Goal: Task Accomplishment & Management: Manage account settings

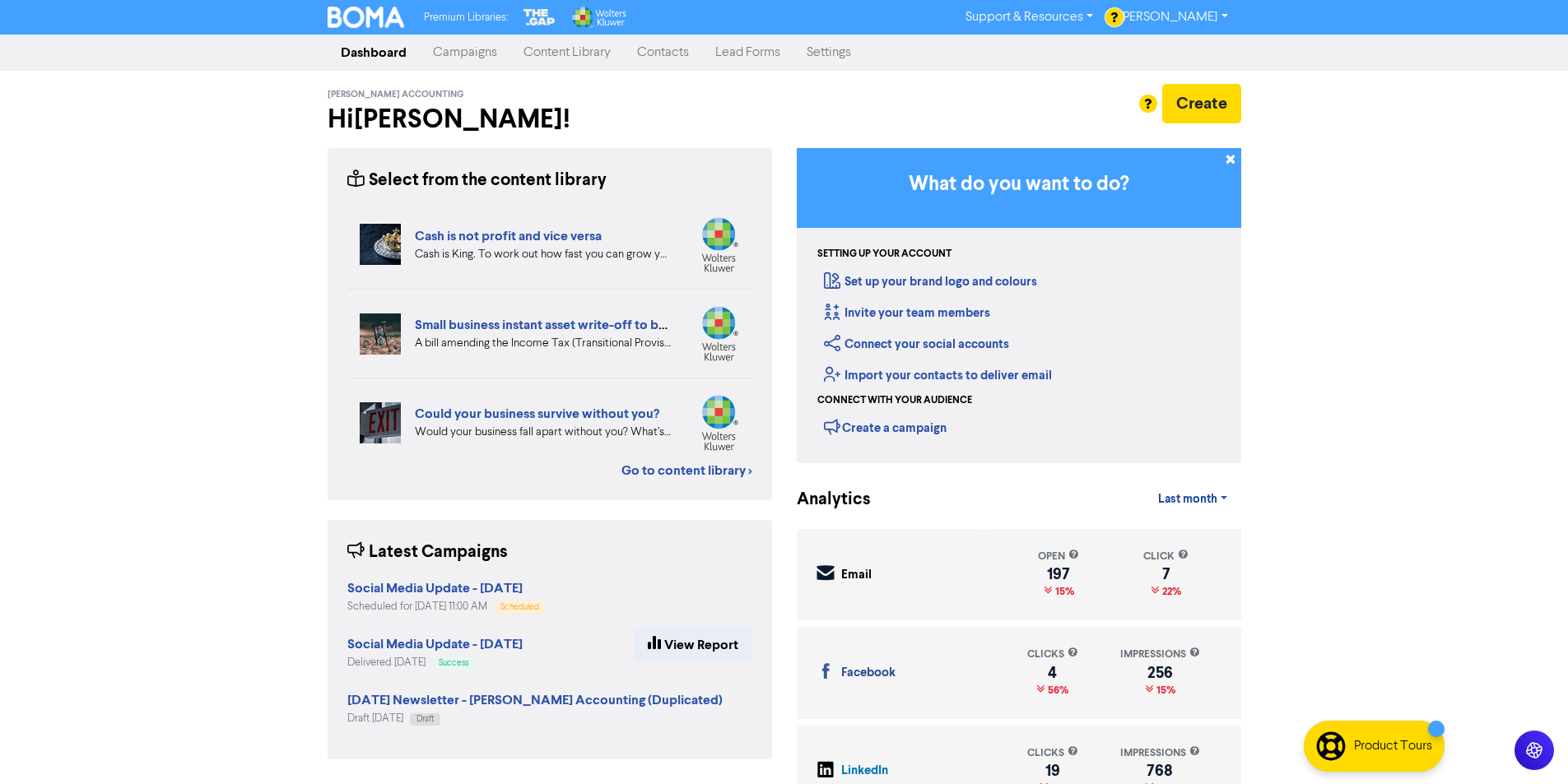
click at [832, 58] on link "Settings" at bounding box center [829, 53] width 71 height 33
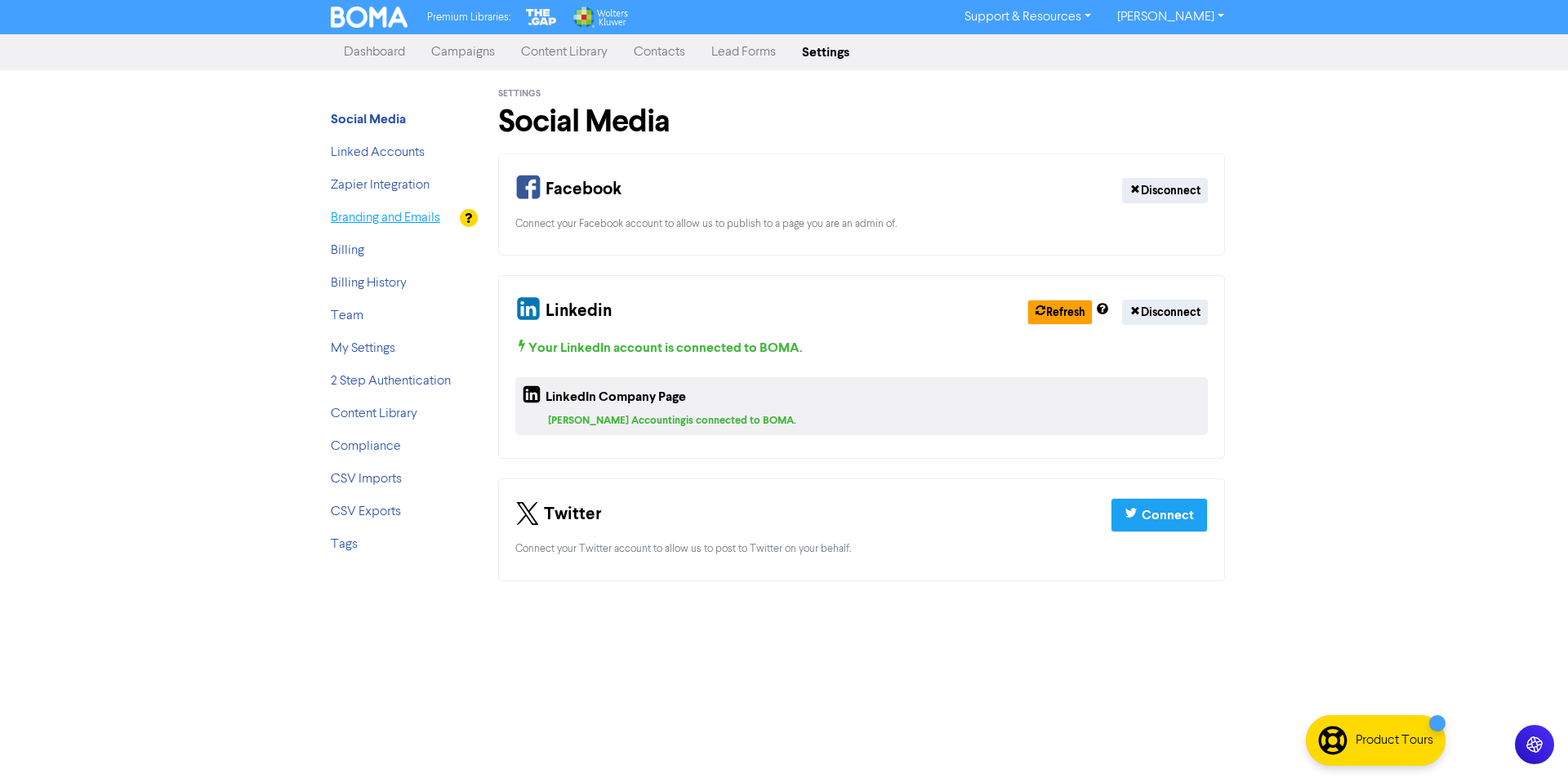
click at [382, 221] on link "Branding and Emails" at bounding box center [385, 218] width 109 height 13
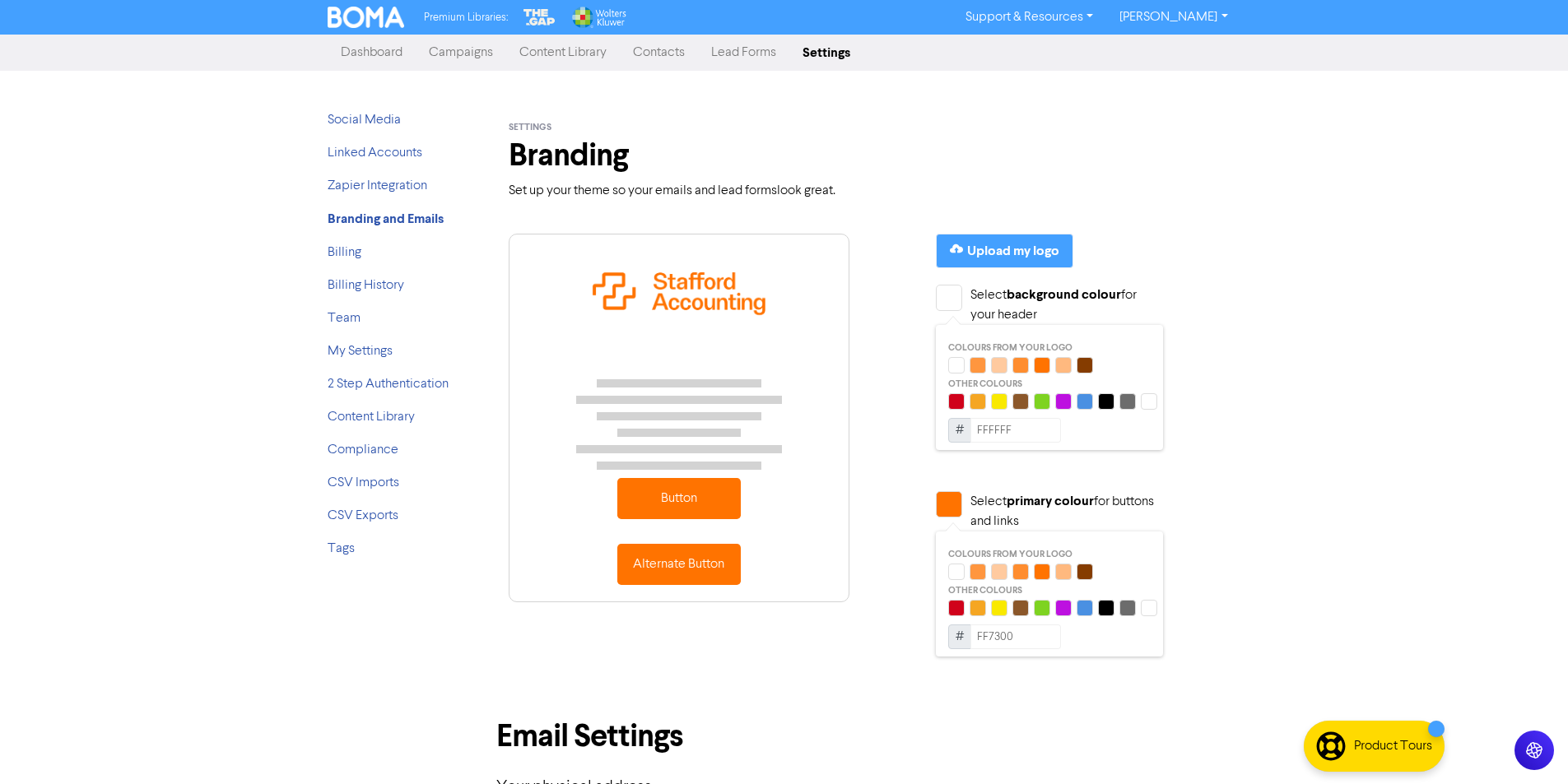
click at [360, 253] on li "Billing" at bounding box center [394, 252] width 132 height 19
click at [346, 255] on link "Billing" at bounding box center [345, 252] width 34 height 13
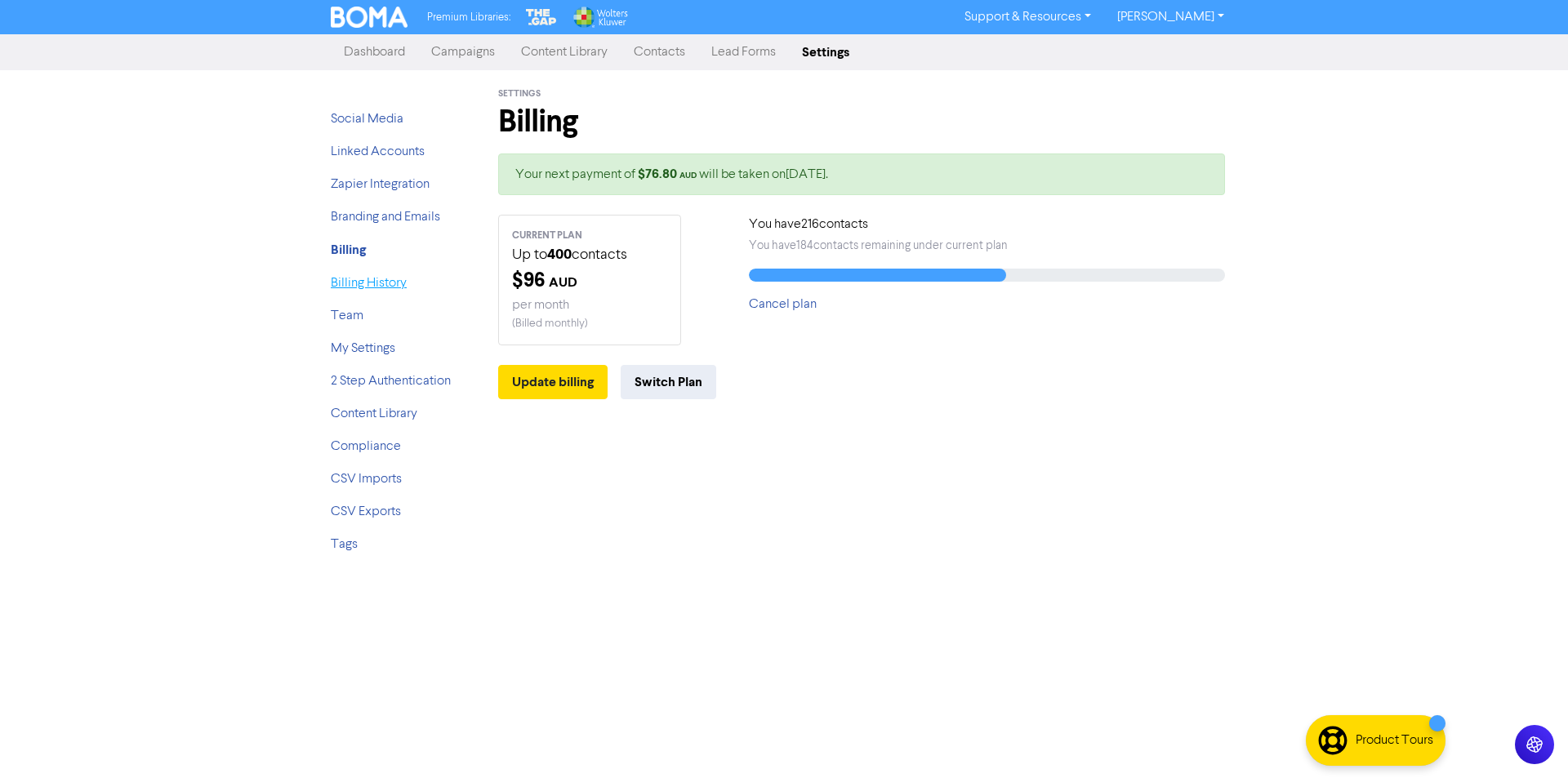
click at [365, 282] on link "Billing History" at bounding box center [369, 283] width 76 height 13
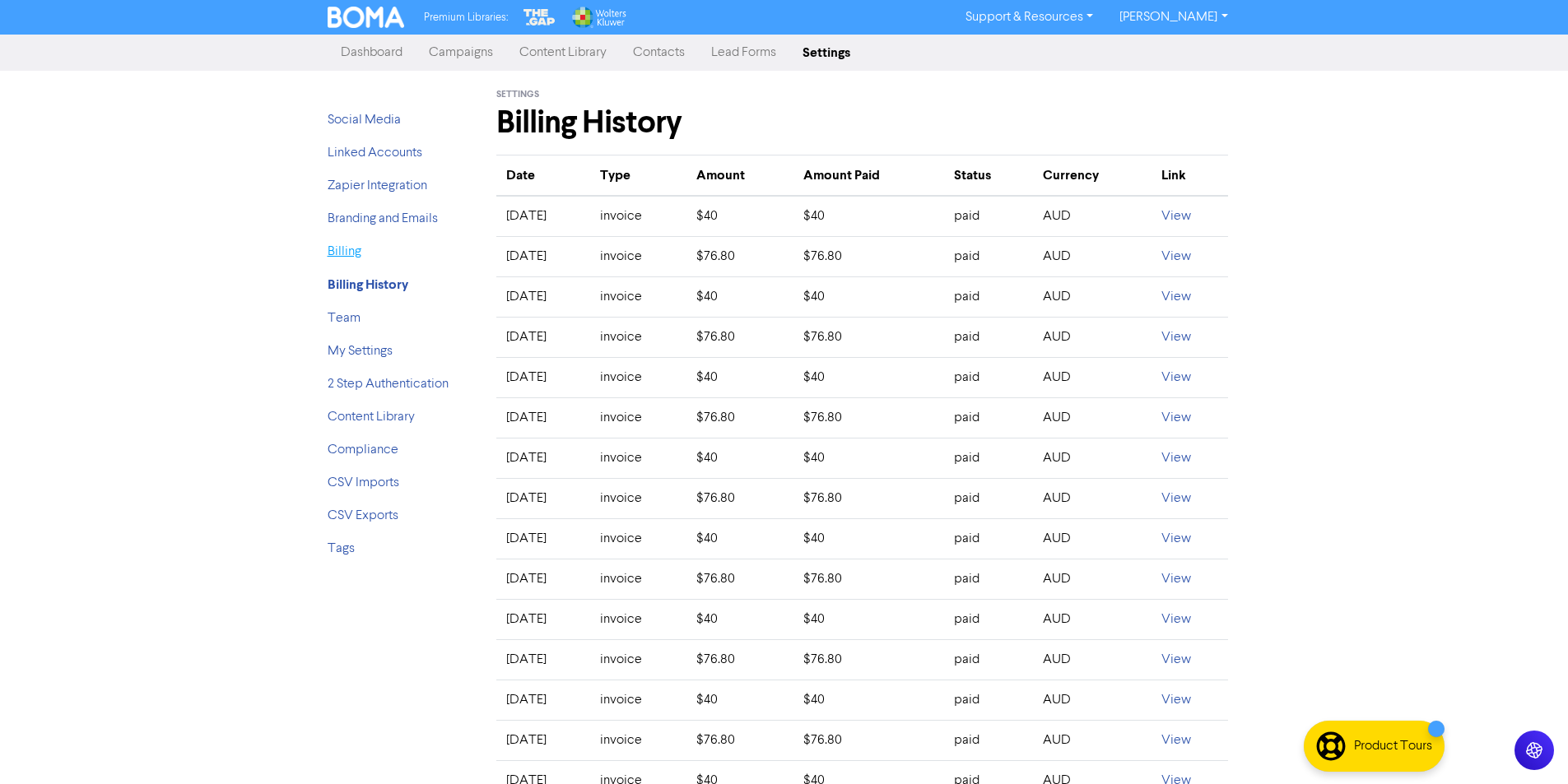
click at [345, 251] on link "Billing" at bounding box center [345, 251] width 34 height 13
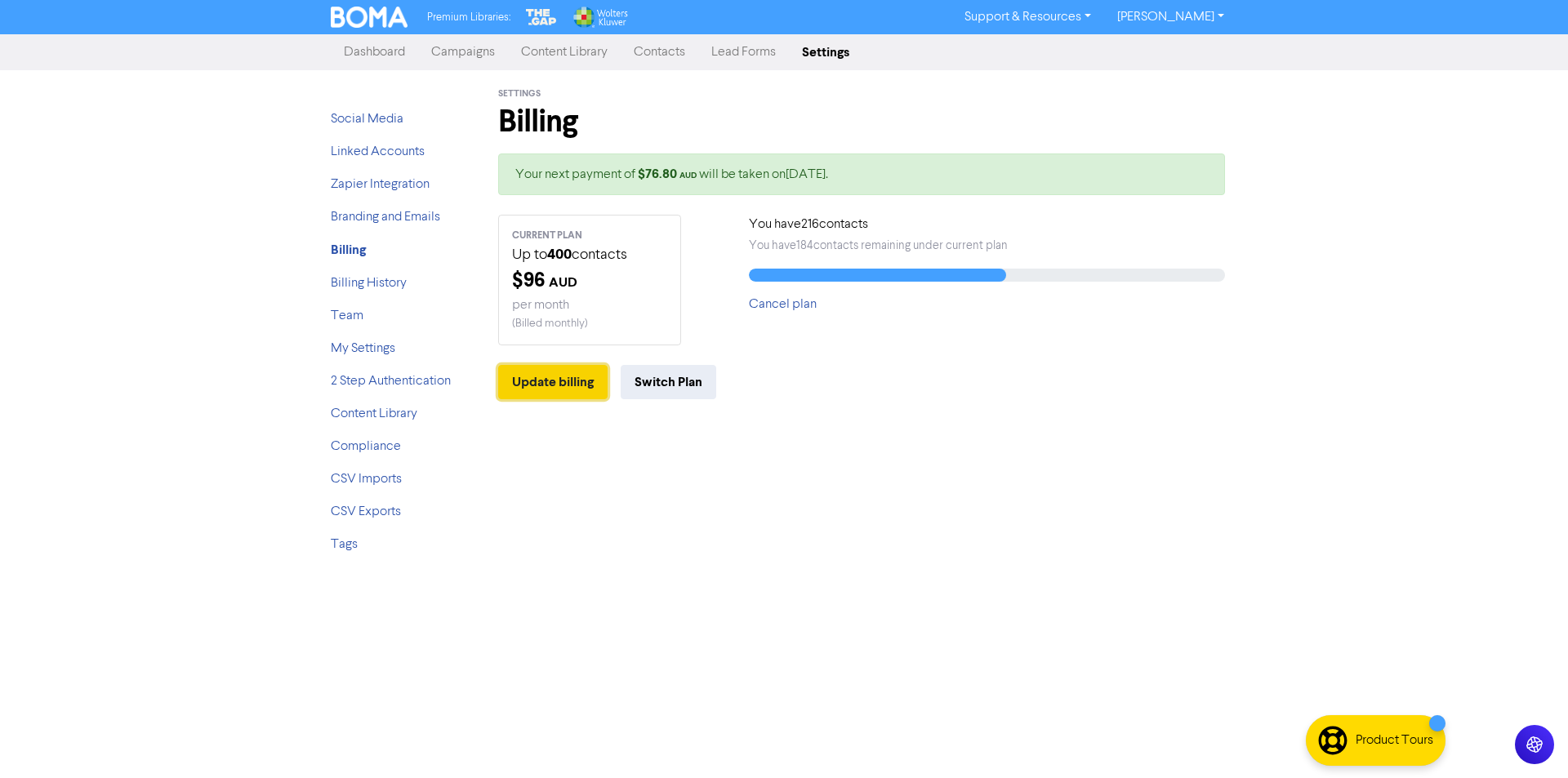
click at [576, 386] on button "Update billing" at bounding box center [552, 381] width 109 height 34
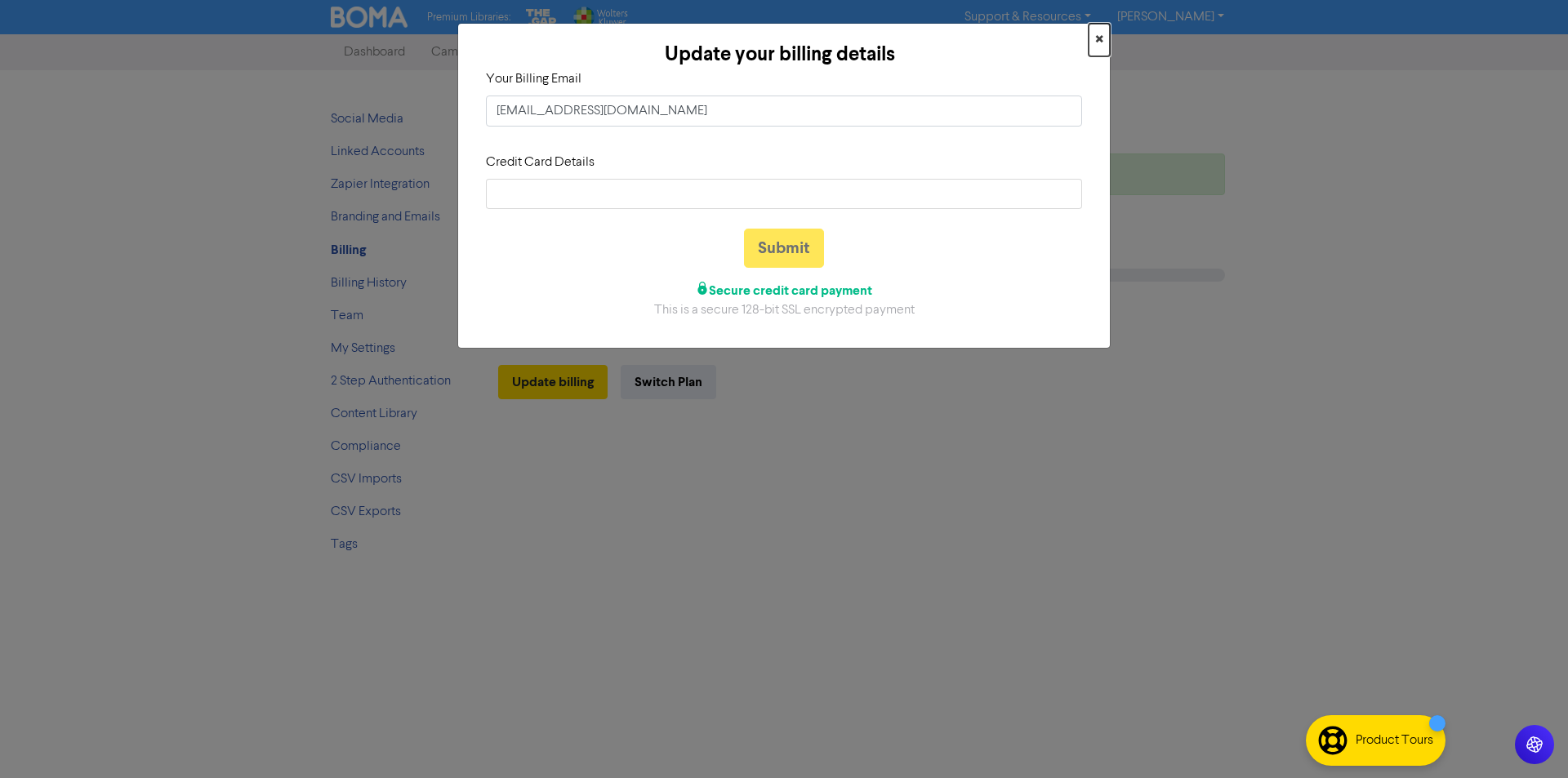
click at [1102, 34] on span "×" at bounding box center [1099, 39] width 8 height 25
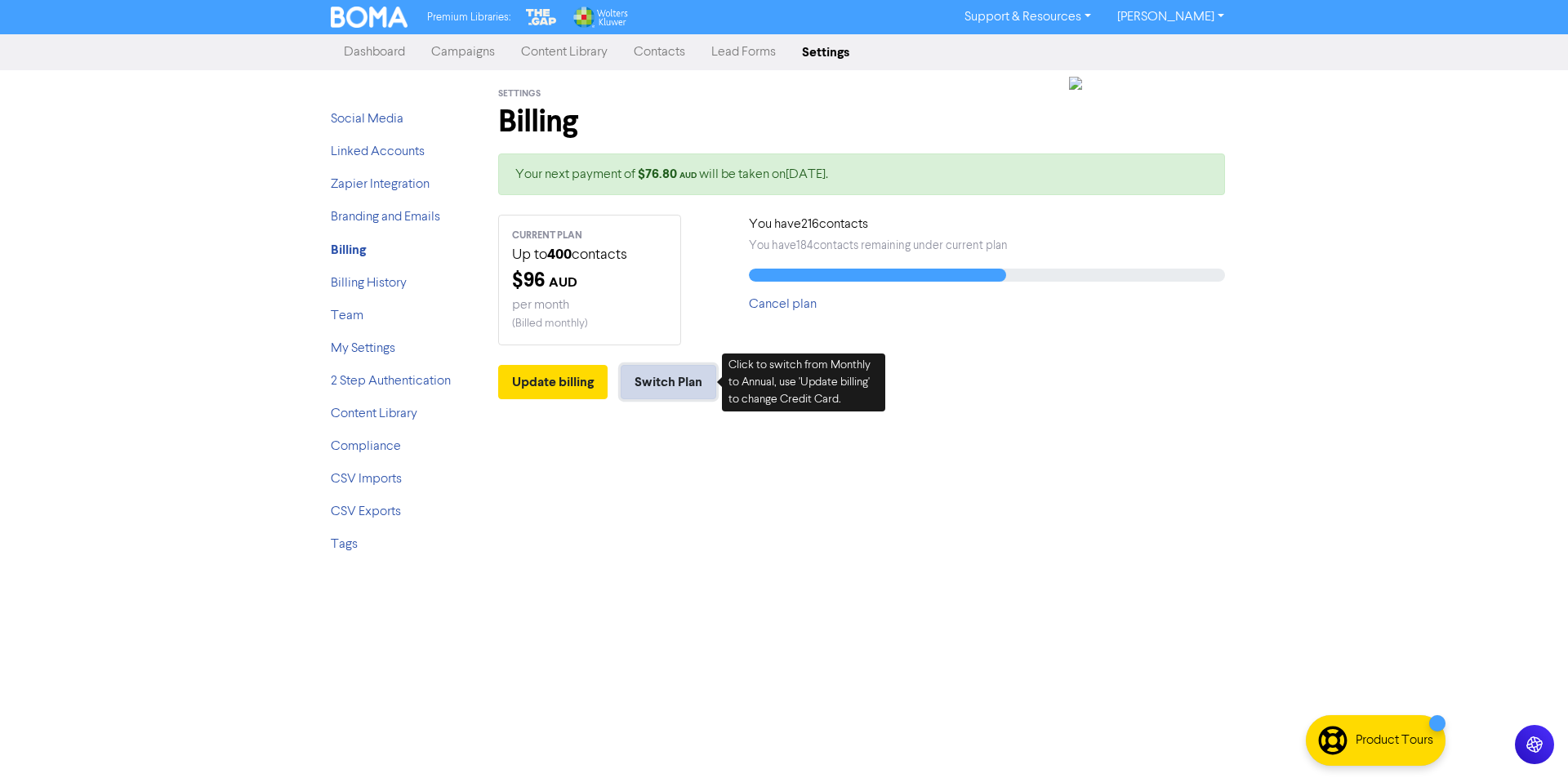
click at [668, 378] on button "Switch Plan" at bounding box center [668, 381] width 95 height 34
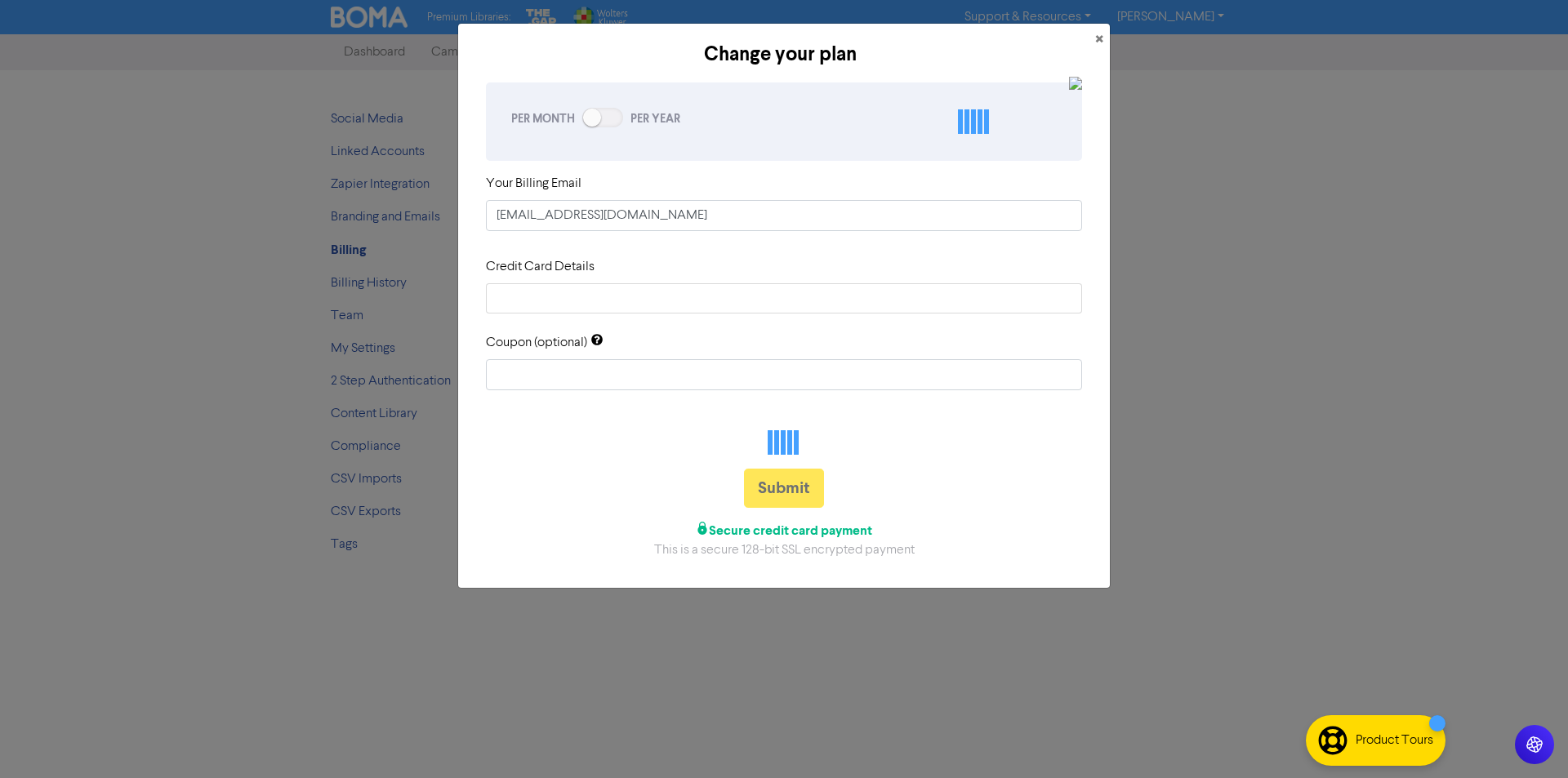
checkbox input "true"
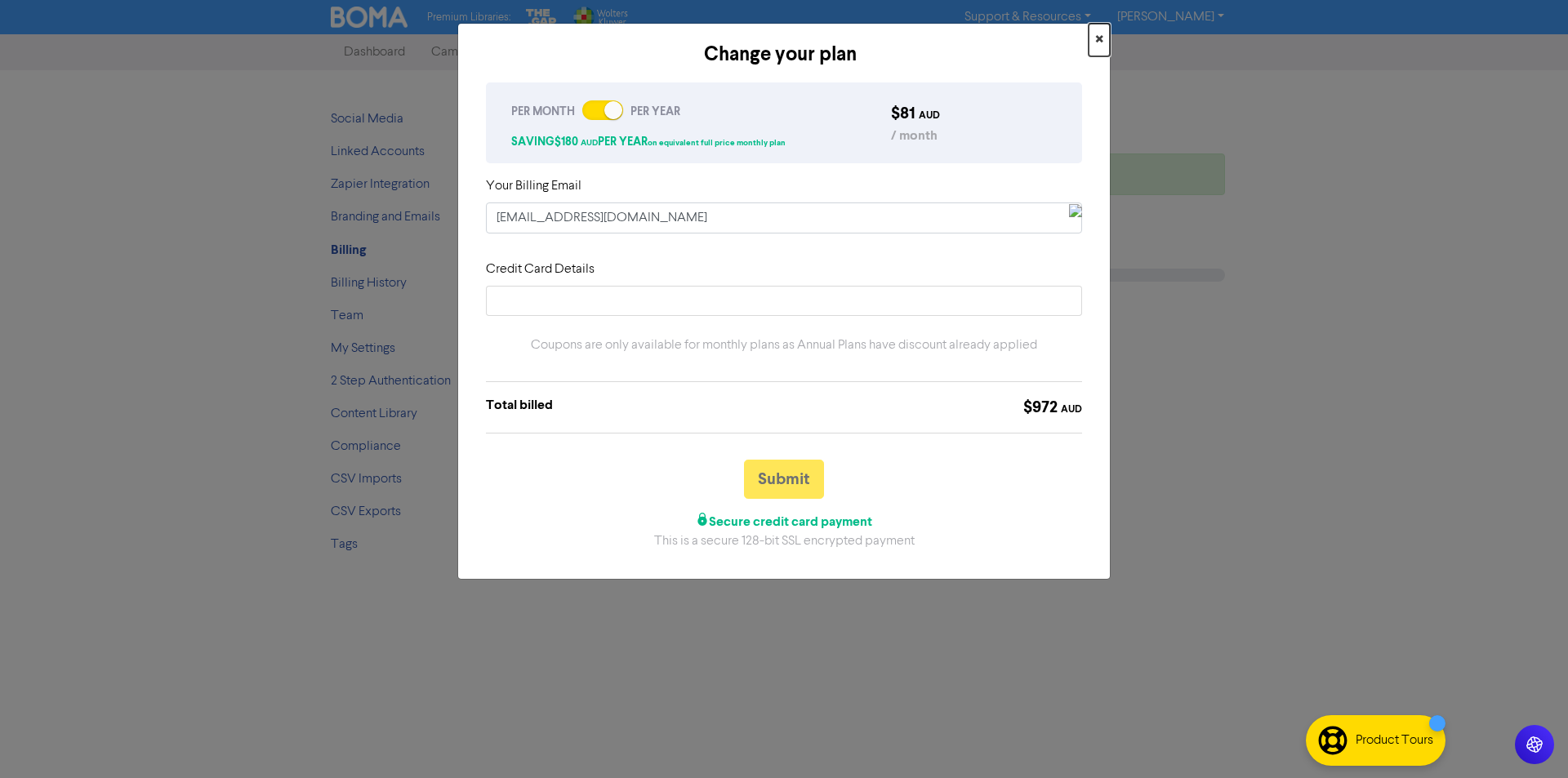
click at [1103, 39] on button "×" at bounding box center [1099, 40] width 21 height 33
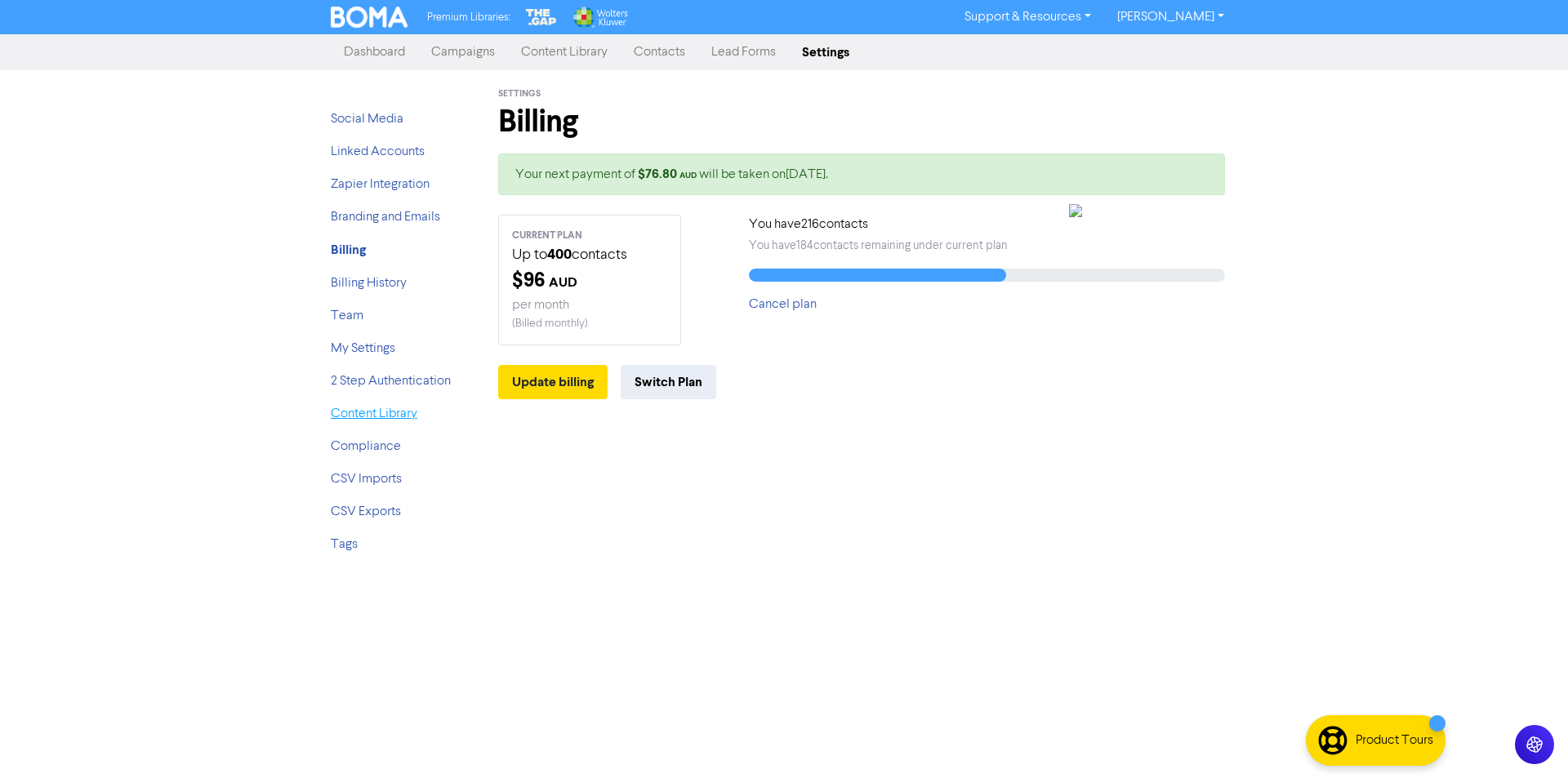
click at [376, 418] on link "Content Library" at bounding box center [374, 413] width 86 height 13
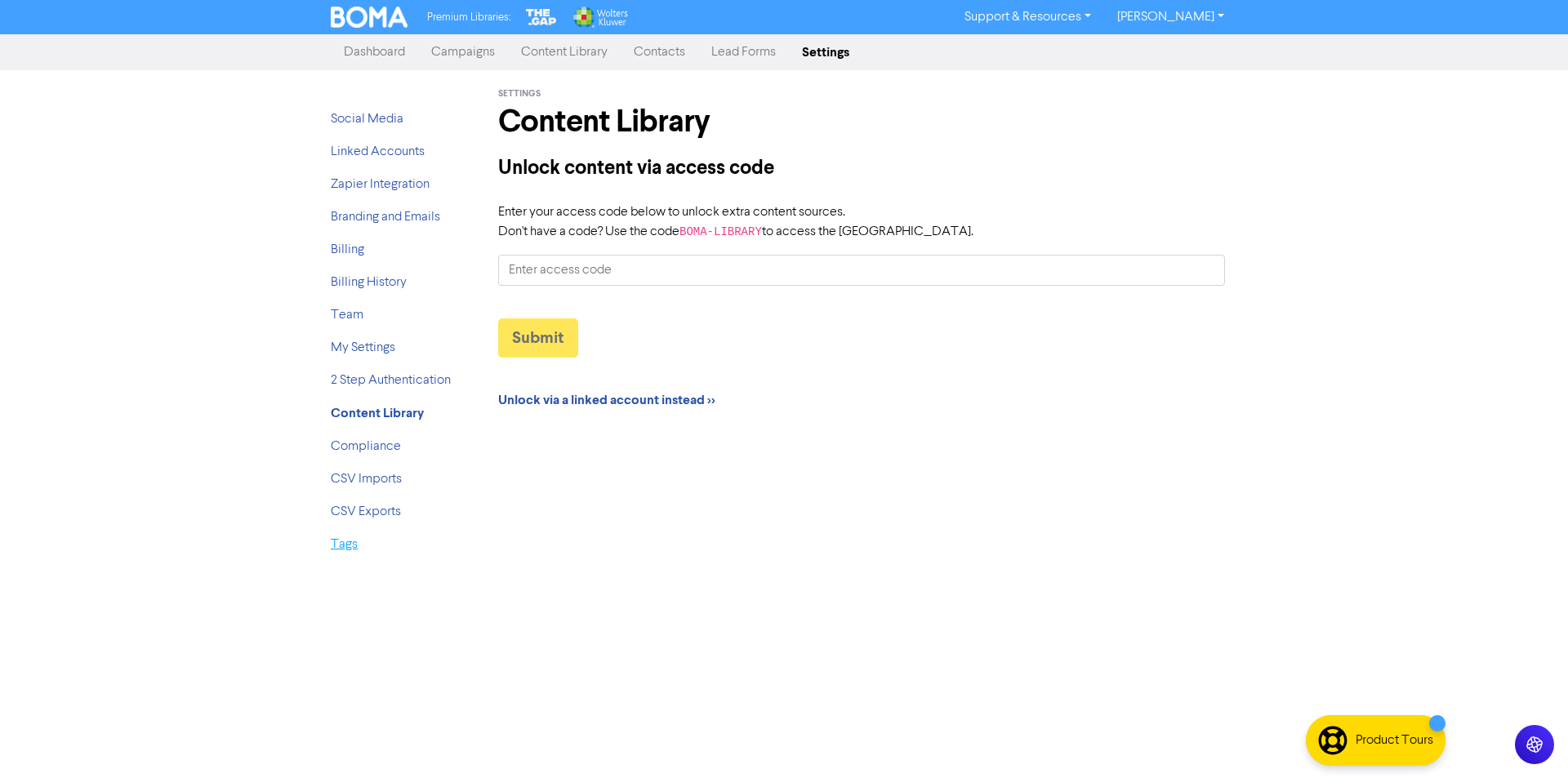
click at [352, 546] on link "Tags" at bounding box center [344, 544] width 27 height 13
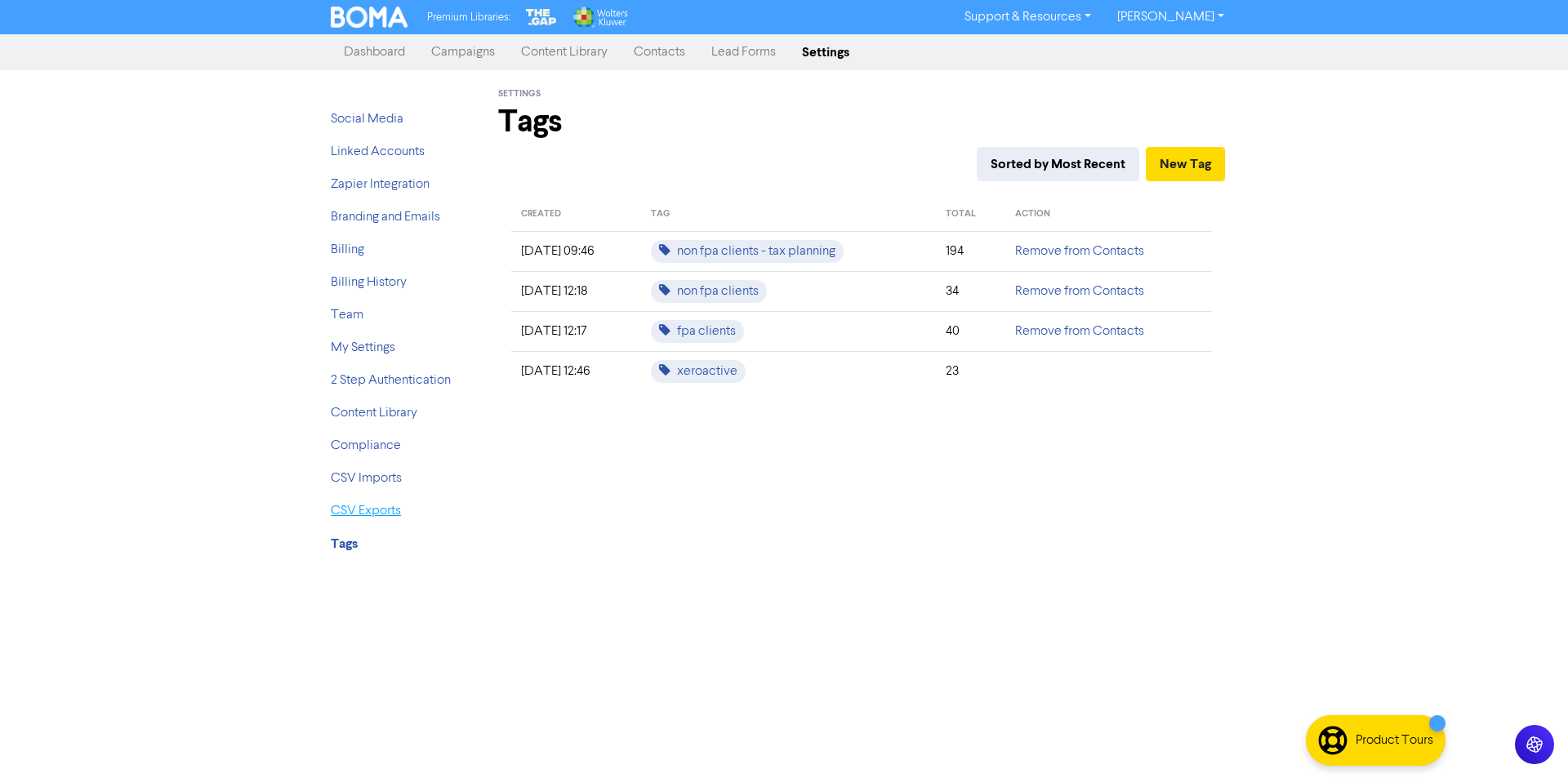
click at [367, 514] on link "CSV Exports" at bounding box center [366, 510] width 71 height 13
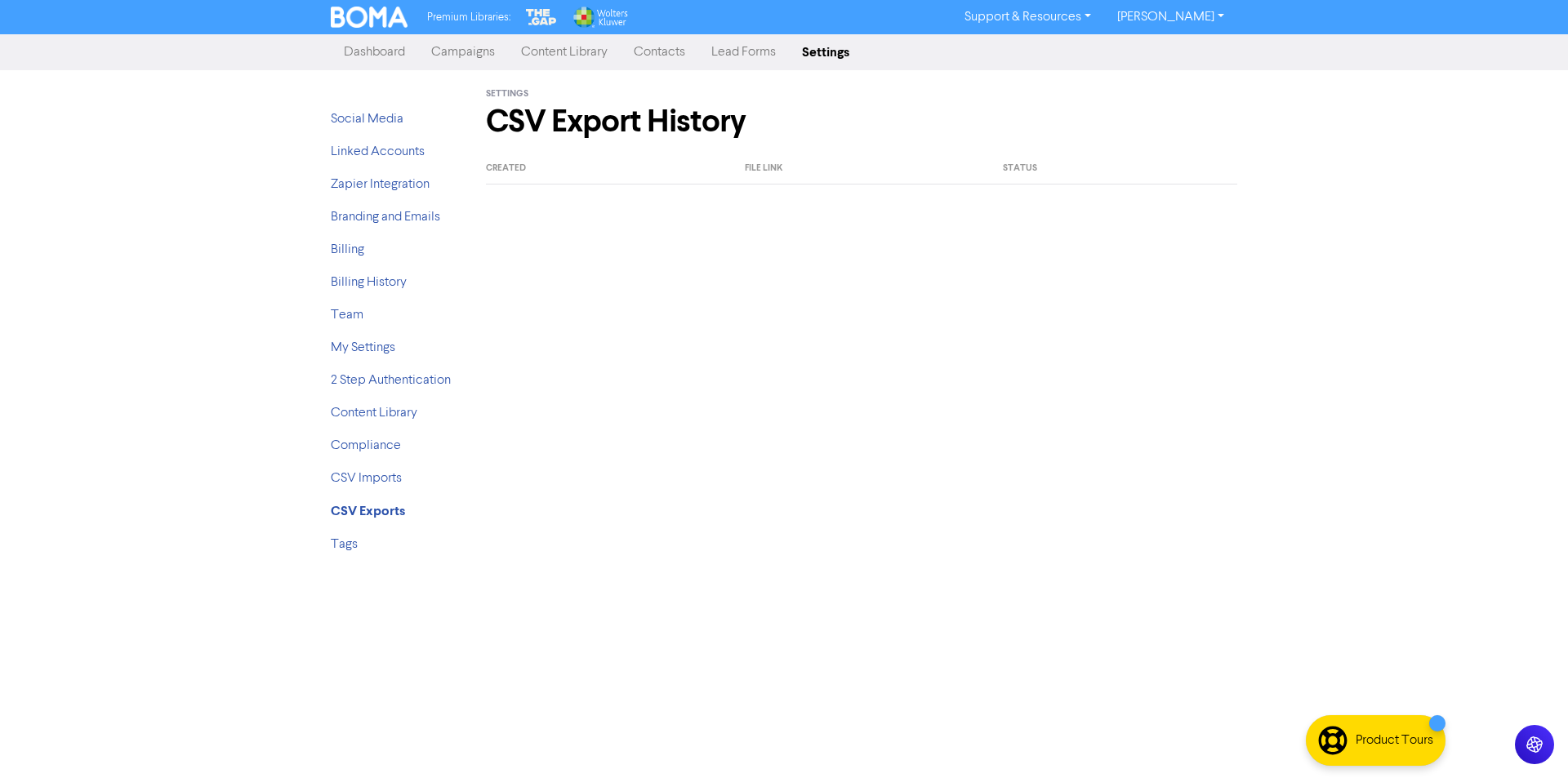
click at [376, 488] on li "CSV Imports" at bounding box center [396, 477] width 131 height 19
click at [376, 482] on link "CSV Imports" at bounding box center [366, 478] width 71 height 13
click at [363, 435] on ul "Social Media Linked Accounts Zapier Integration Branding and Emails Billing Bil…" at bounding box center [396, 338] width 131 height 458
click at [370, 439] on link "Compliance" at bounding box center [366, 445] width 71 height 13
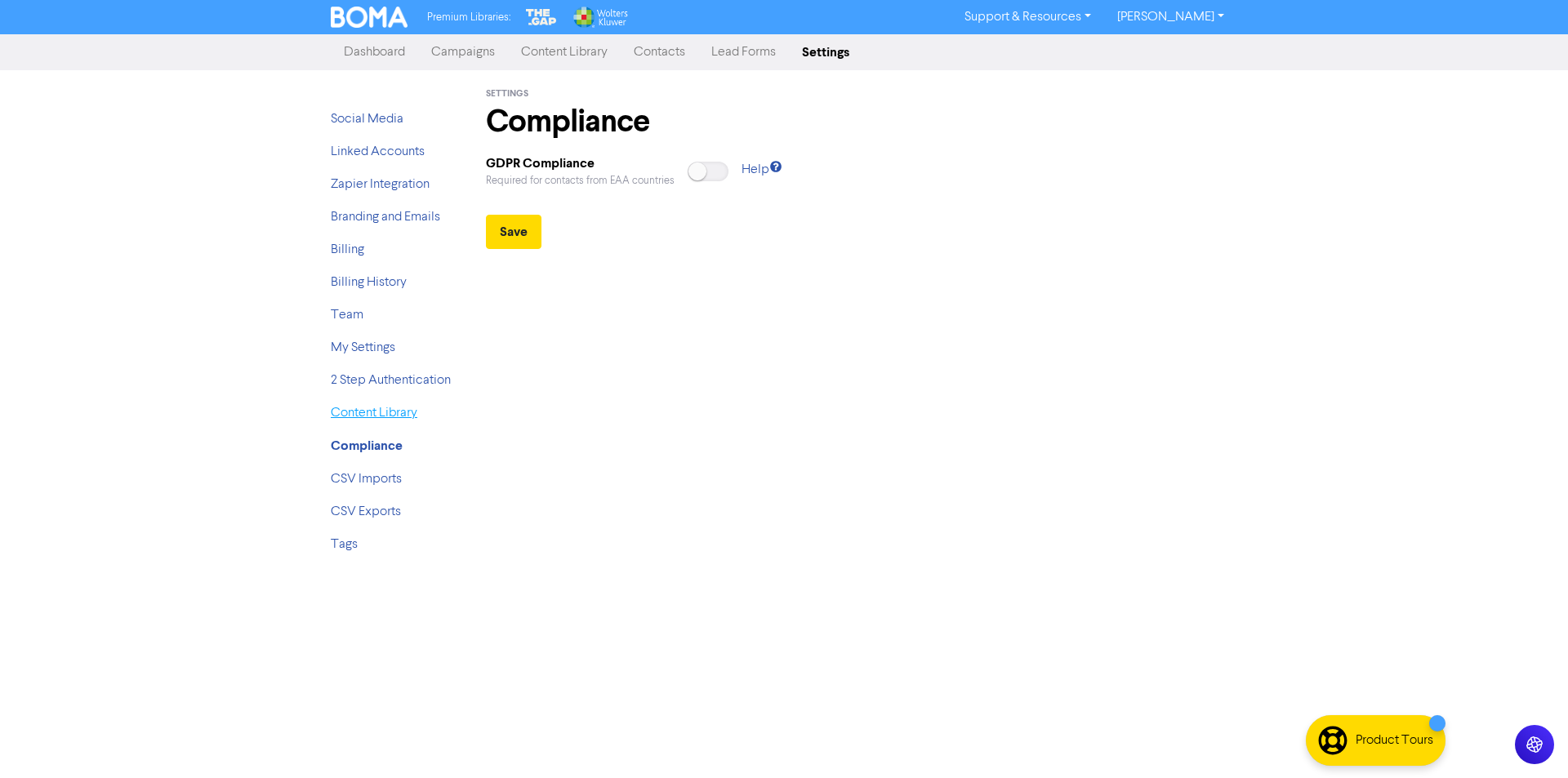
click at [398, 408] on link "Content Library" at bounding box center [374, 413] width 86 height 13
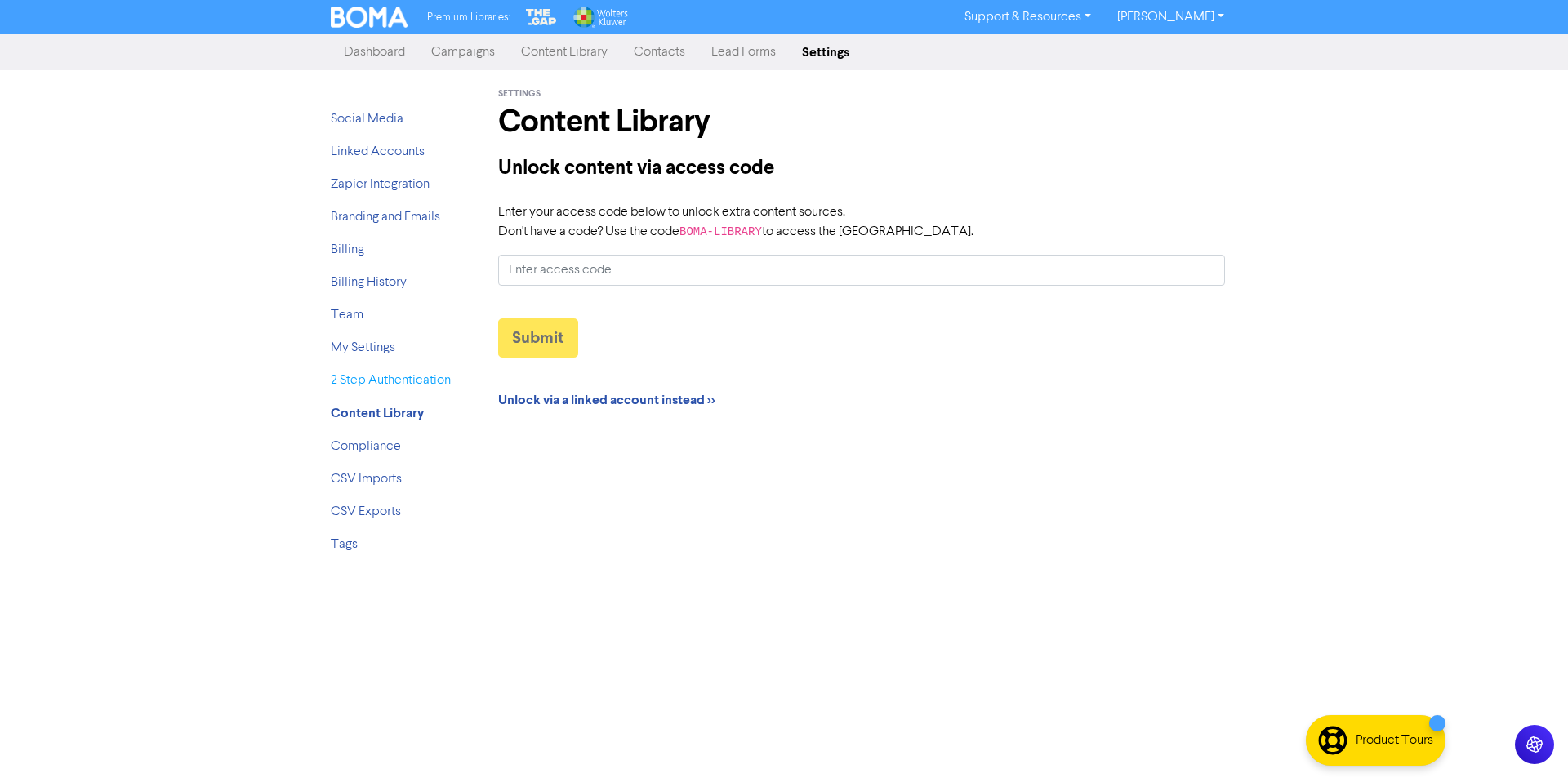
click at [402, 387] on link "2 Step Authentication" at bounding box center [391, 380] width 120 height 13
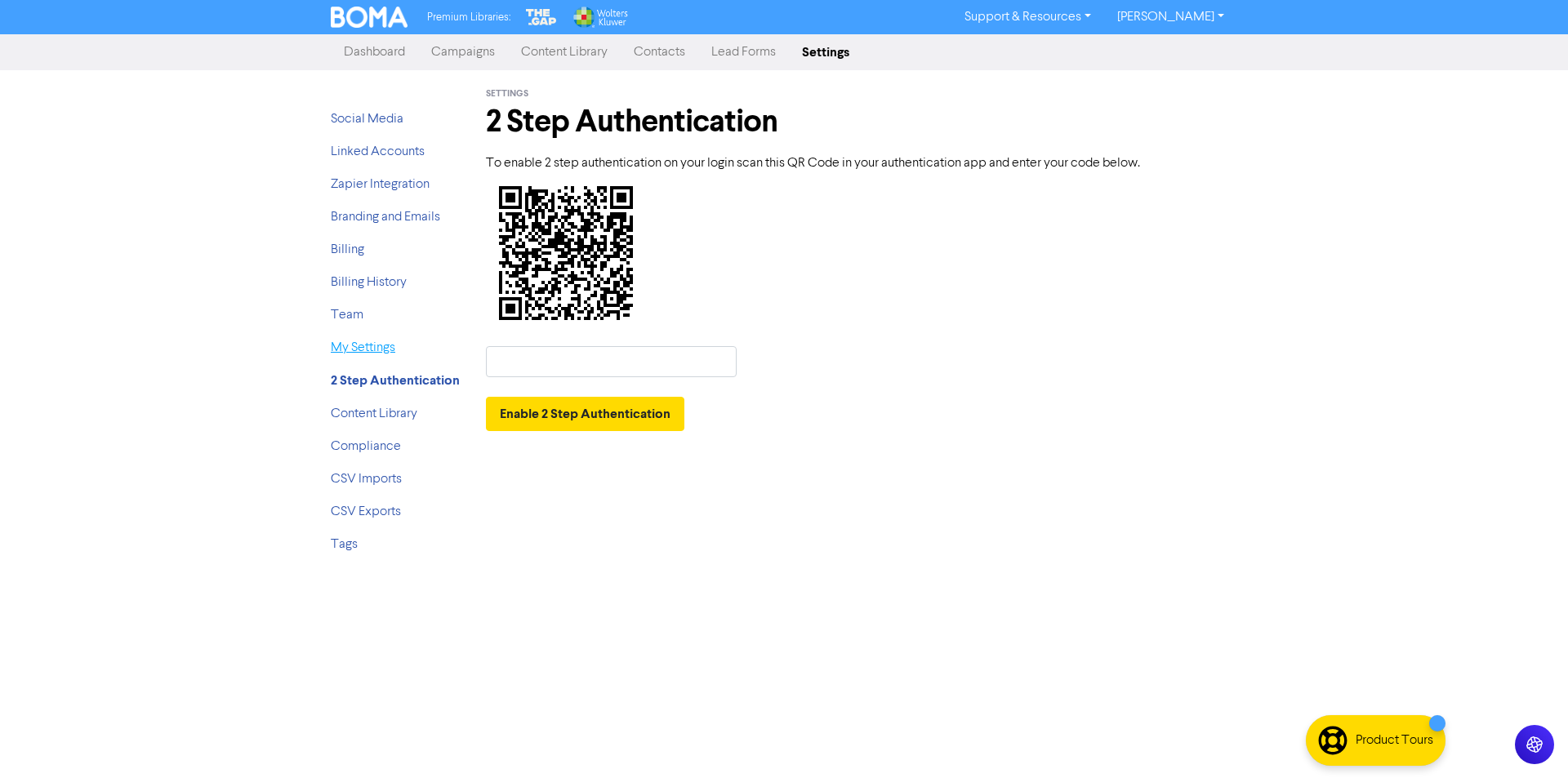
click at [348, 341] on link "My Settings" at bounding box center [363, 347] width 64 height 13
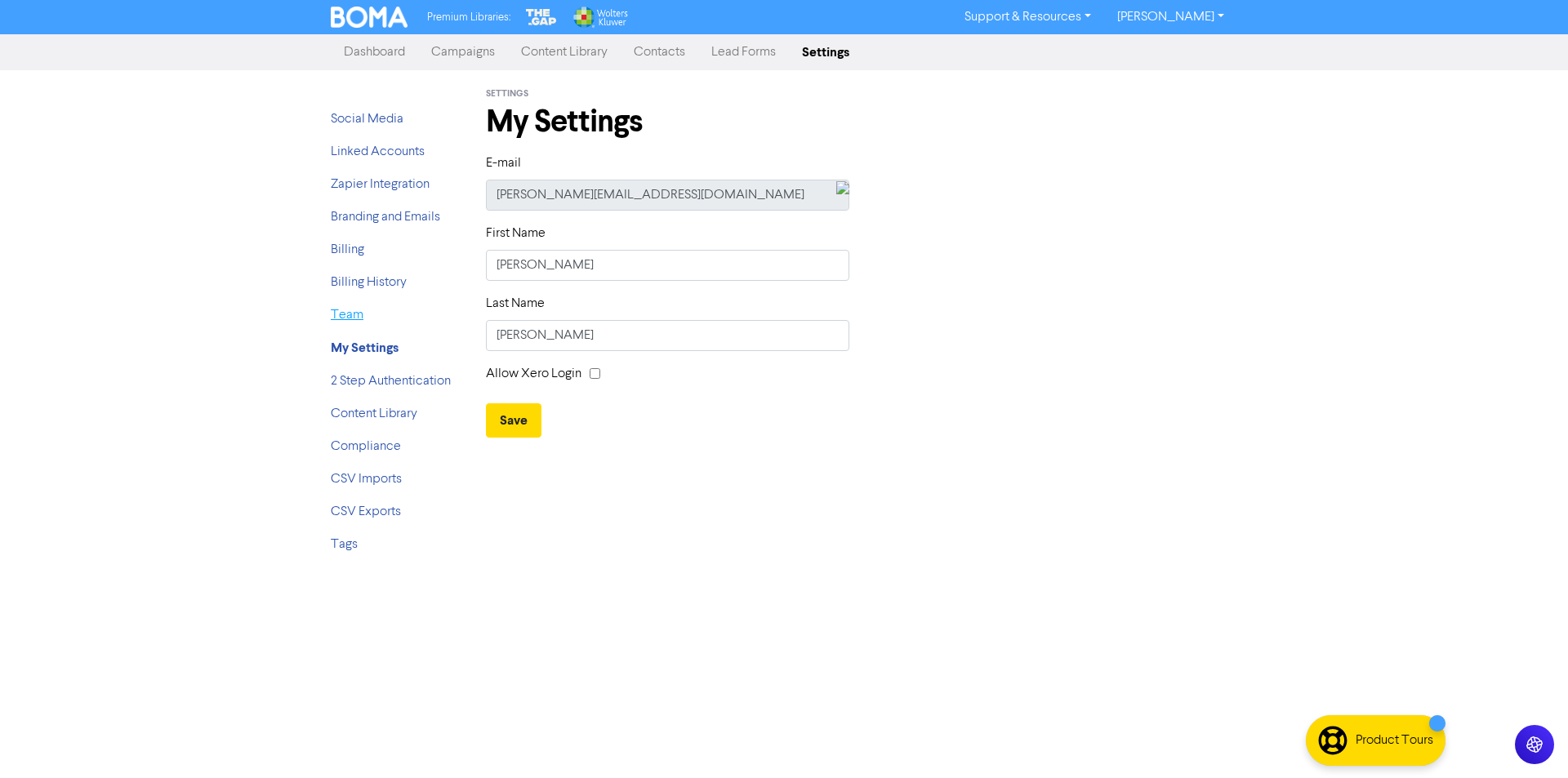
click at [355, 310] on link "Team" at bounding box center [348, 315] width 33 height 13
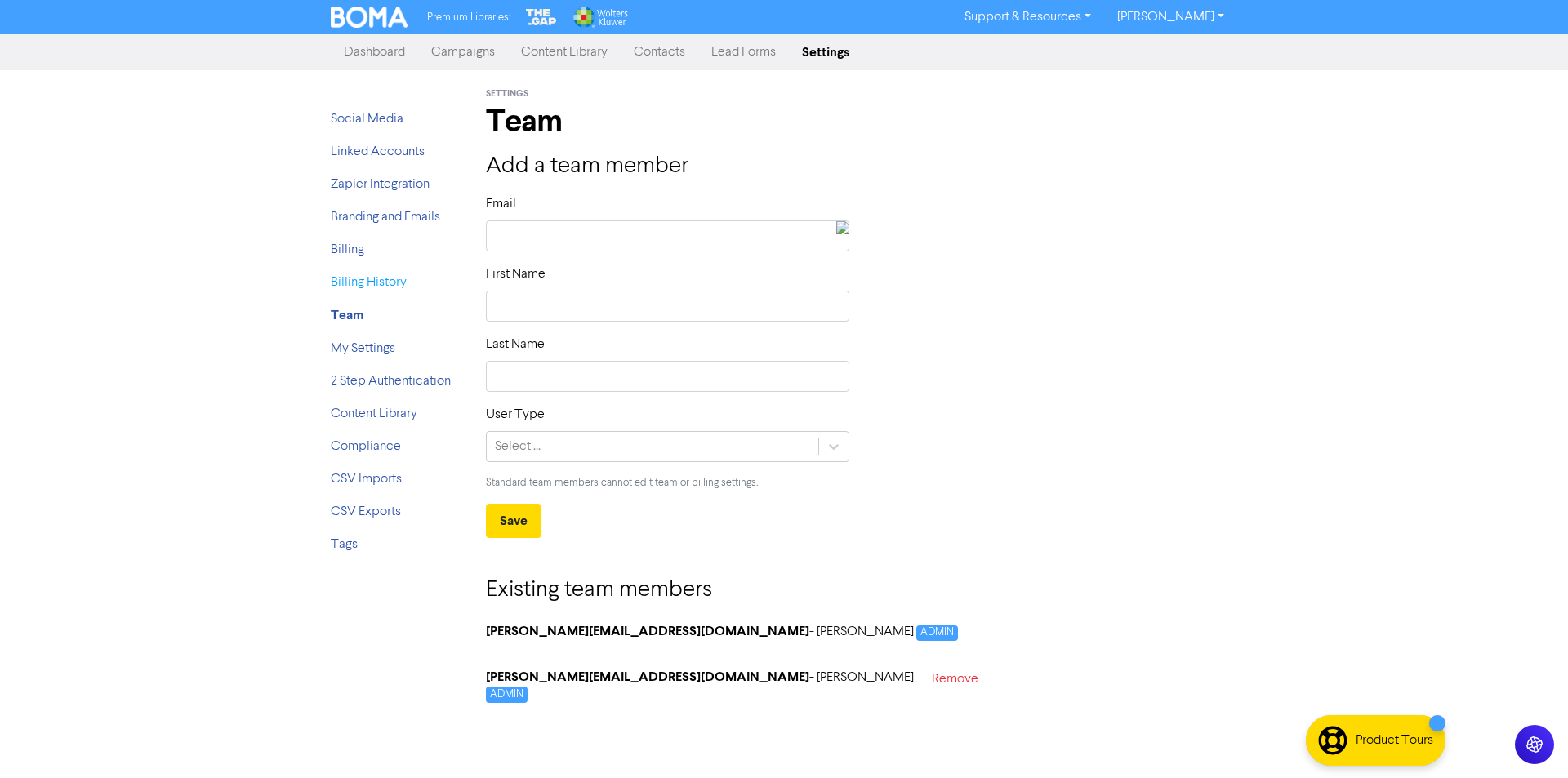
click at [375, 277] on link "Billing History" at bounding box center [369, 282] width 76 height 13
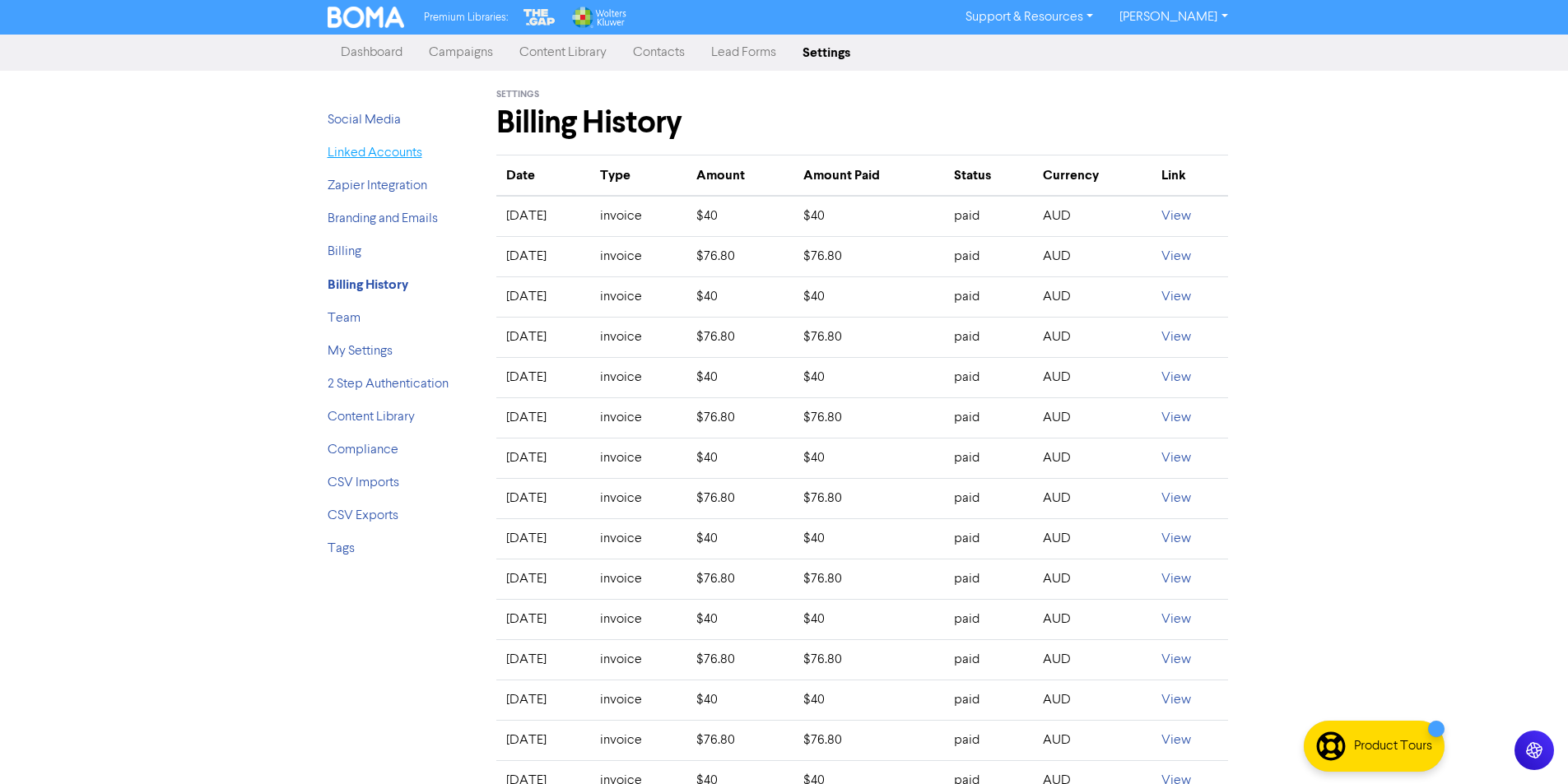
click at [352, 147] on link "Linked Accounts" at bounding box center [375, 153] width 94 height 13
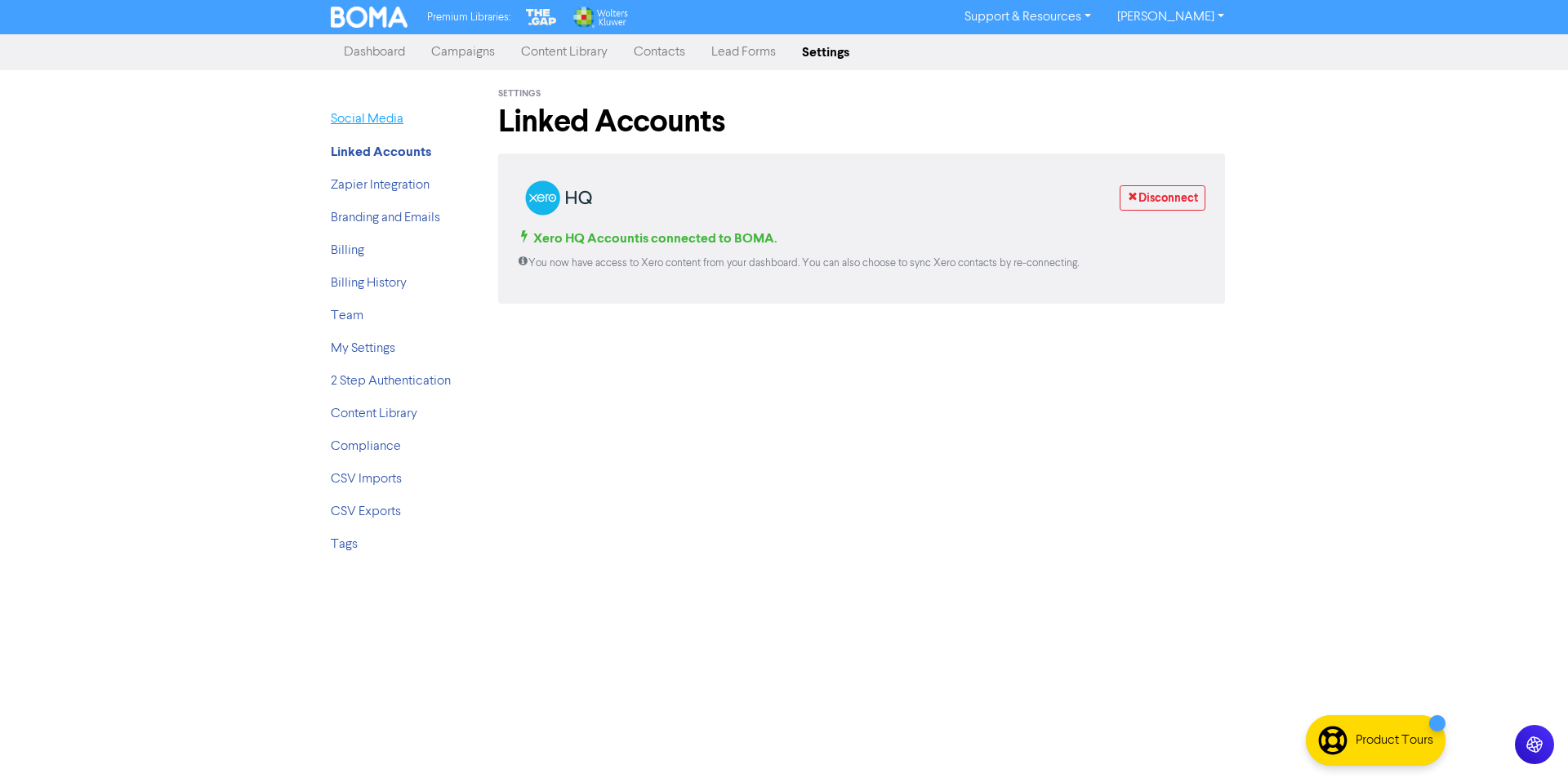
click at [348, 123] on link "Social Media" at bounding box center [367, 119] width 72 height 13
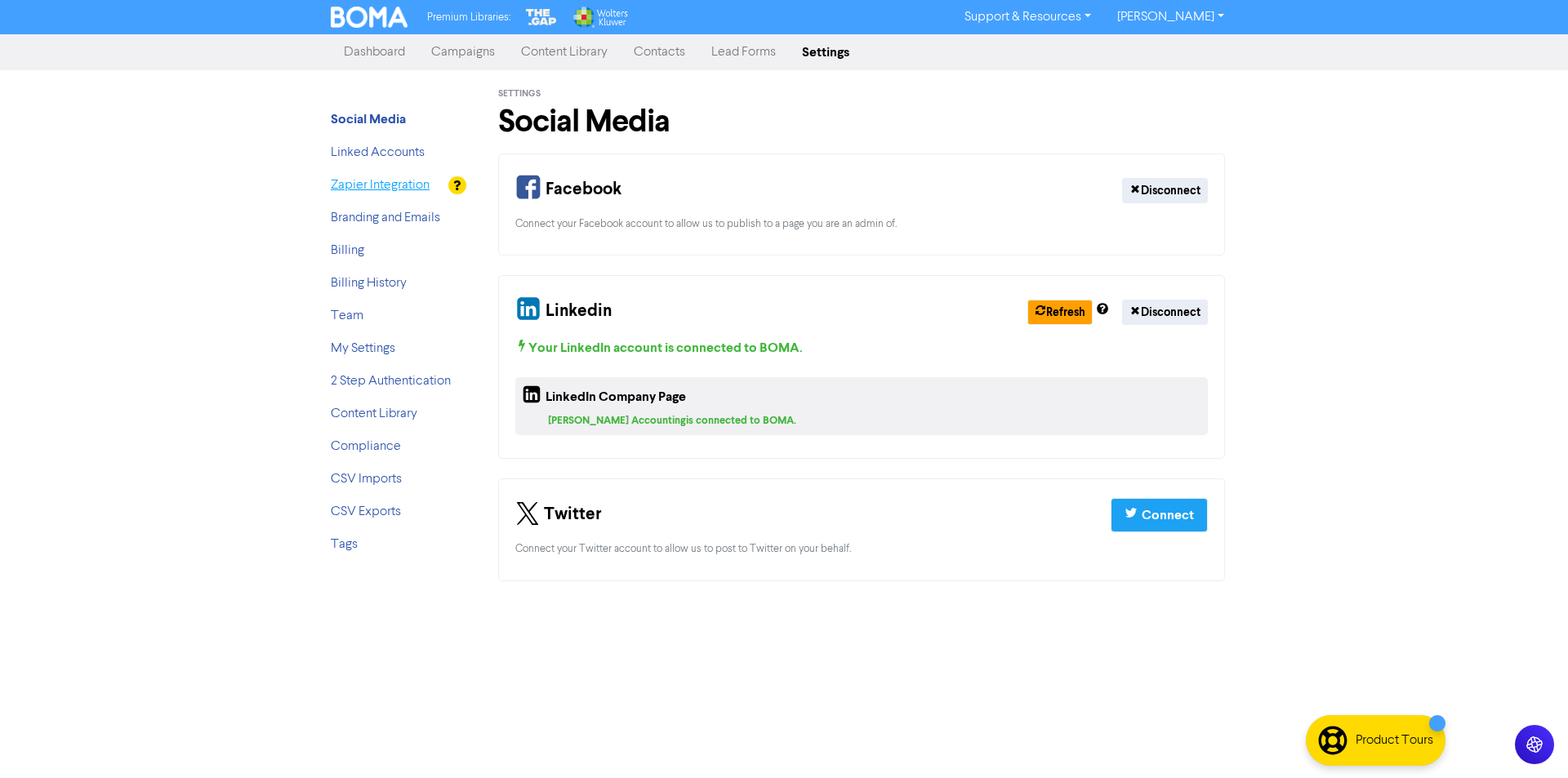
click at [355, 184] on link "Zapier Integration" at bounding box center [381, 185] width 99 height 13
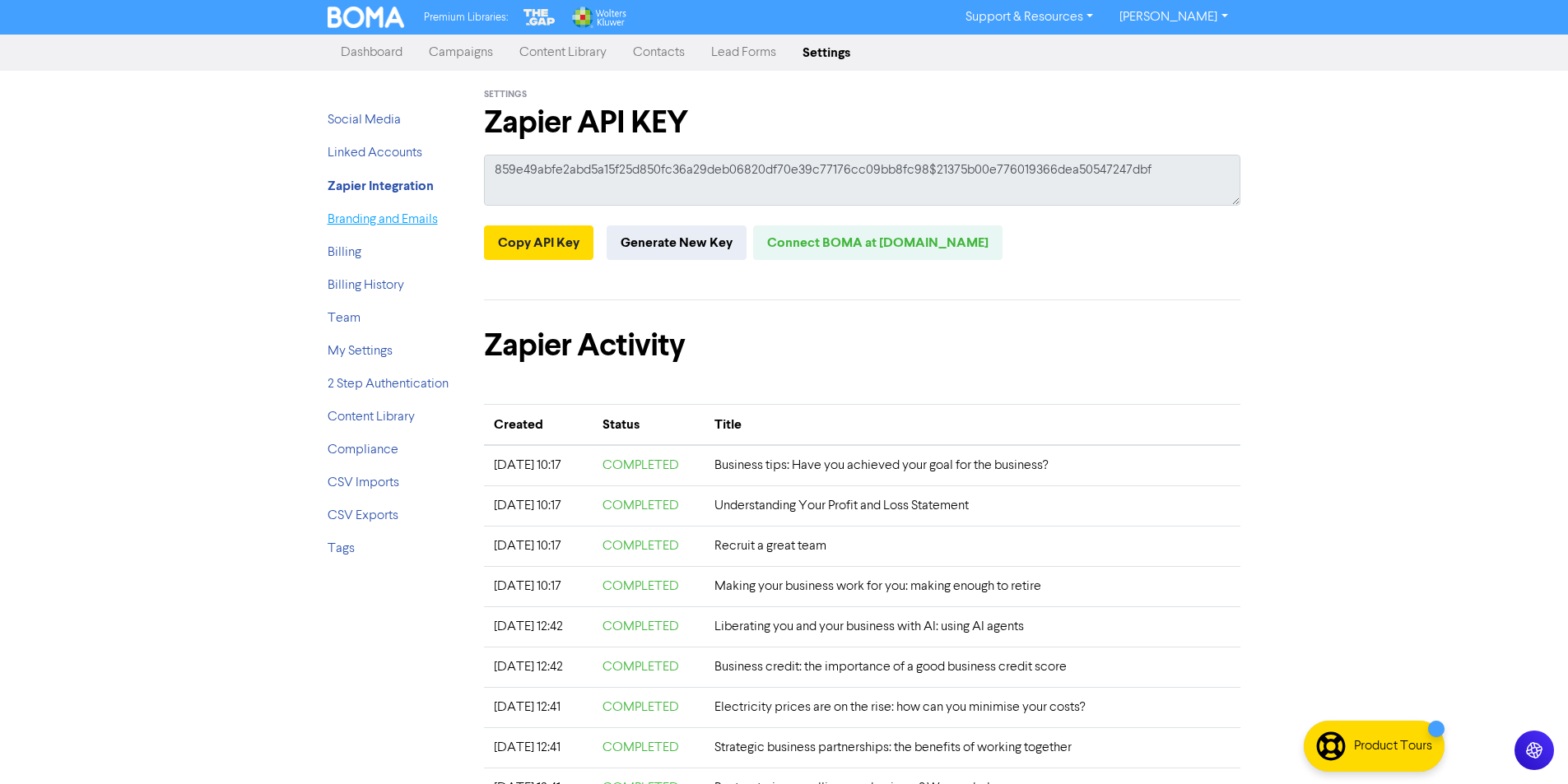
click at [368, 223] on link "Branding and Emails" at bounding box center [383, 220] width 110 height 13
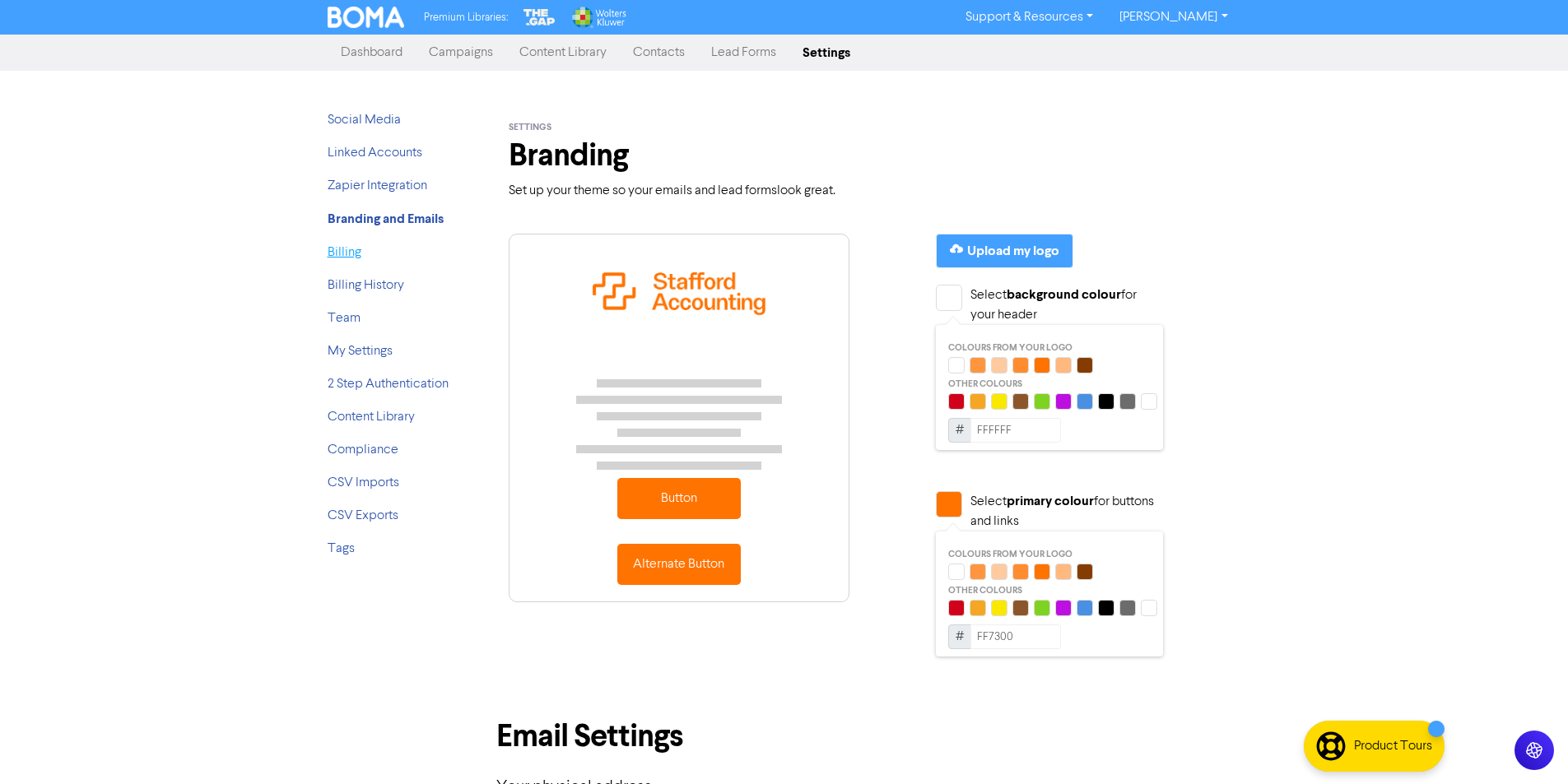
click at [359, 246] on link "Billing" at bounding box center [345, 252] width 34 height 13
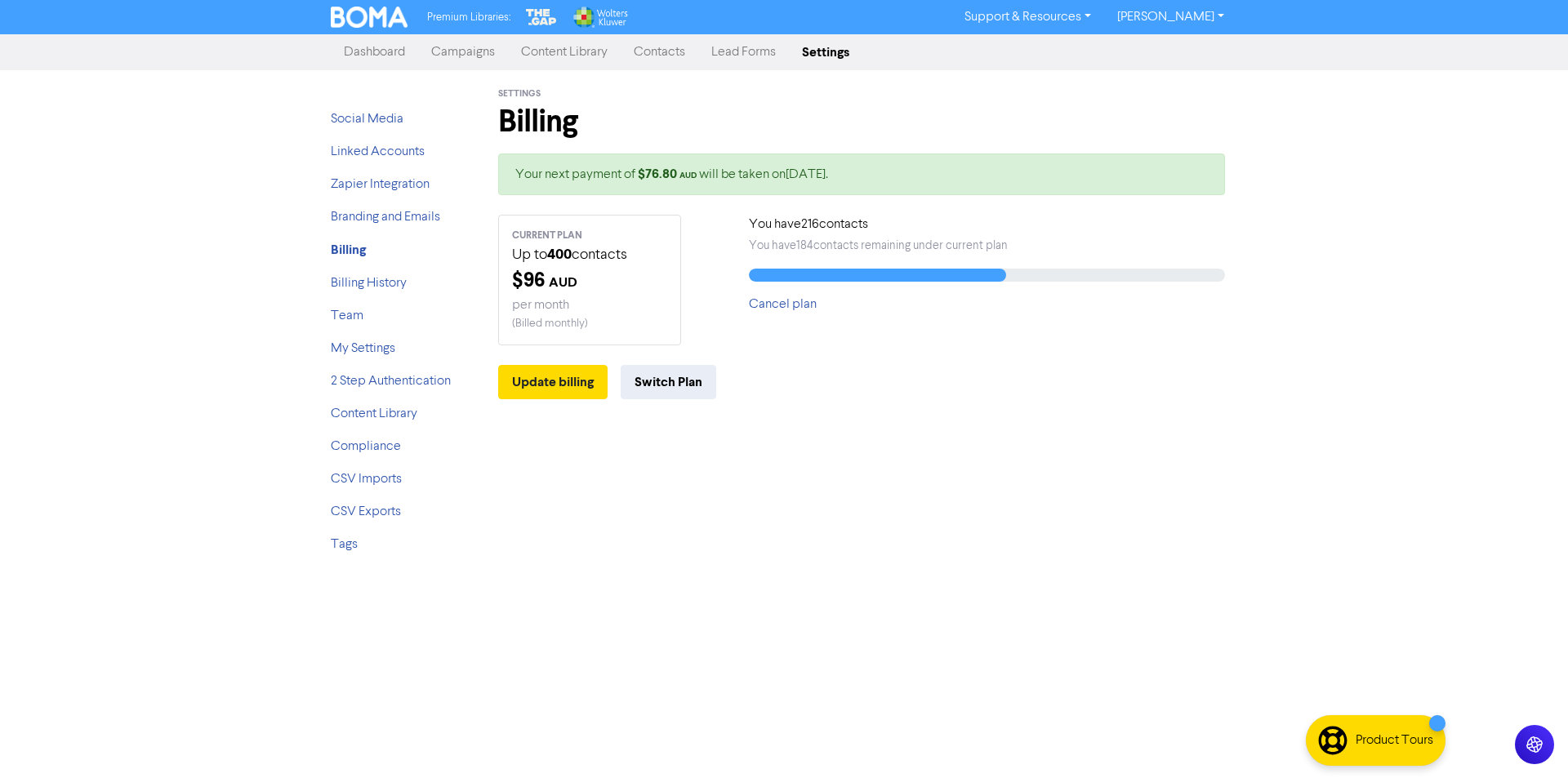
click at [1220, 18] on link "[PERSON_NAME]" at bounding box center [1170, 16] width 133 height 27
drag, startPoint x: 1497, startPoint y: 467, endPoint x: 1494, endPoint y: 482, distance: 15.3
click at [1497, 467] on div "Premium Libraries: Support & Resources Video Tutorials FAQ & Guides Marketing E…" at bounding box center [784, 389] width 1568 height 778
